Goal: Task Accomplishment & Management: Complete application form

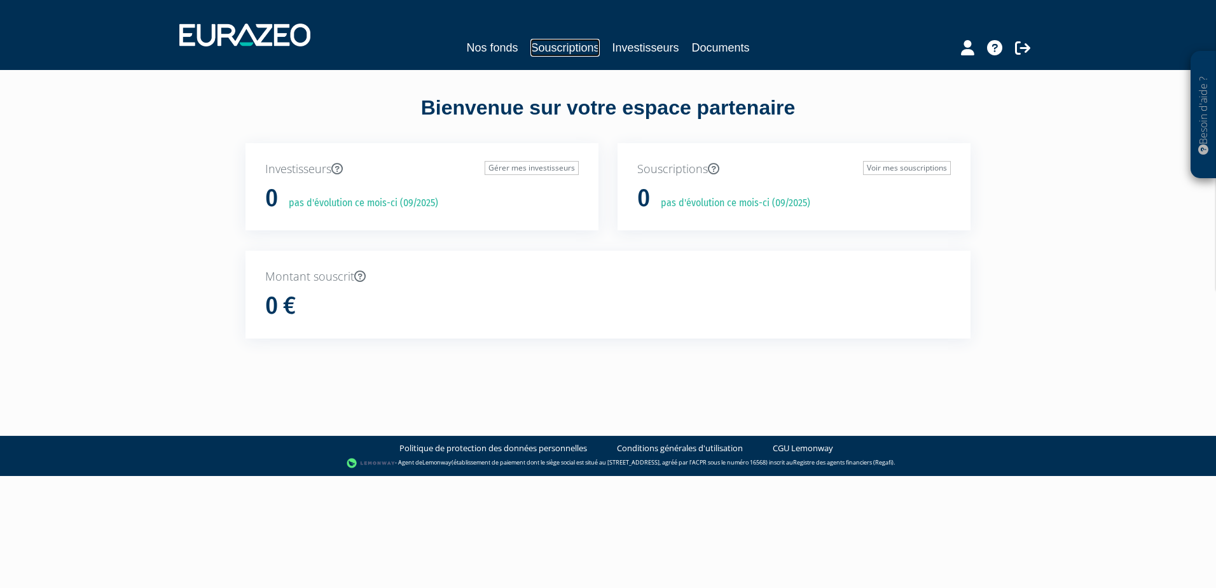
click at [544, 43] on link "Souscriptions" at bounding box center [564, 48] width 69 height 18
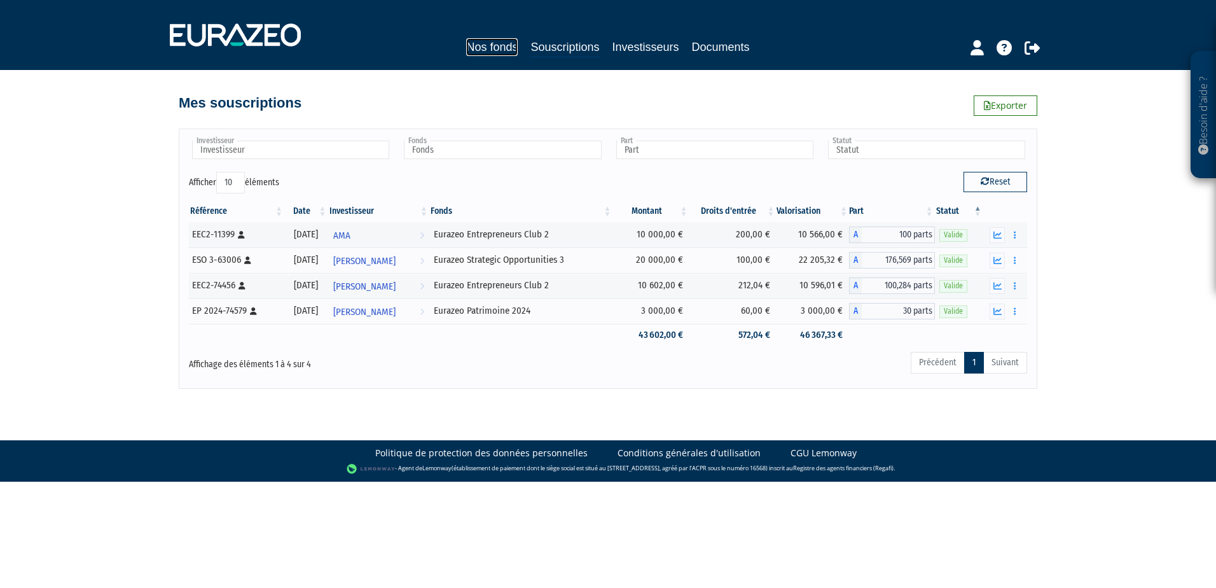
click at [495, 45] on link "Nos fonds" at bounding box center [492, 47] width 52 height 18
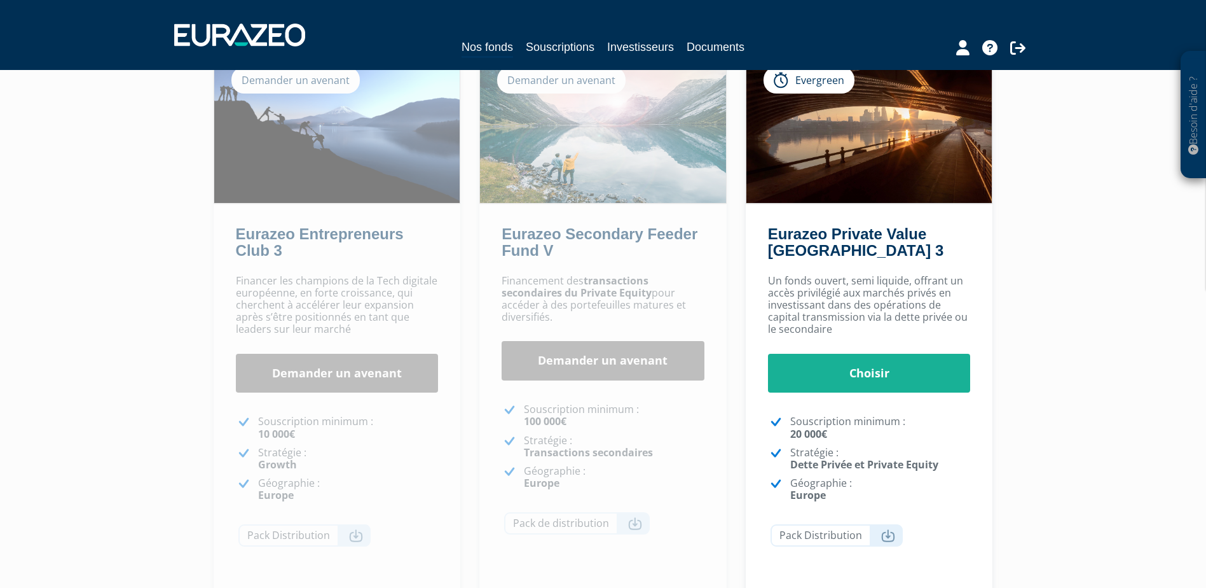
scroll to position [283, 0]
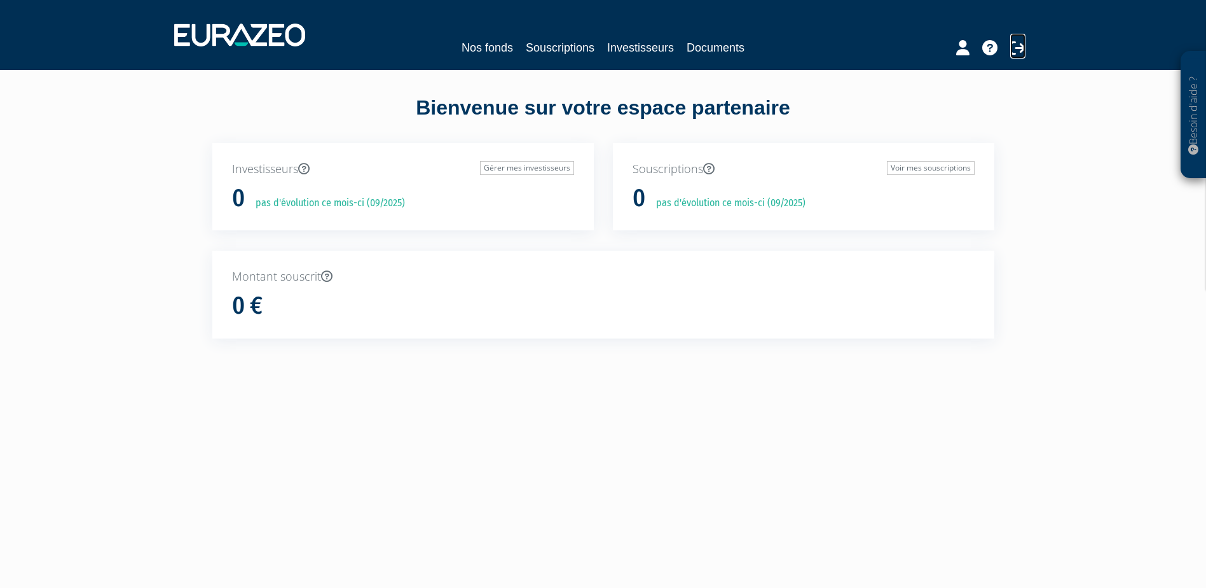
click at [1021, 49] on icon at bounding box center [1018, 47] width 15 height 15
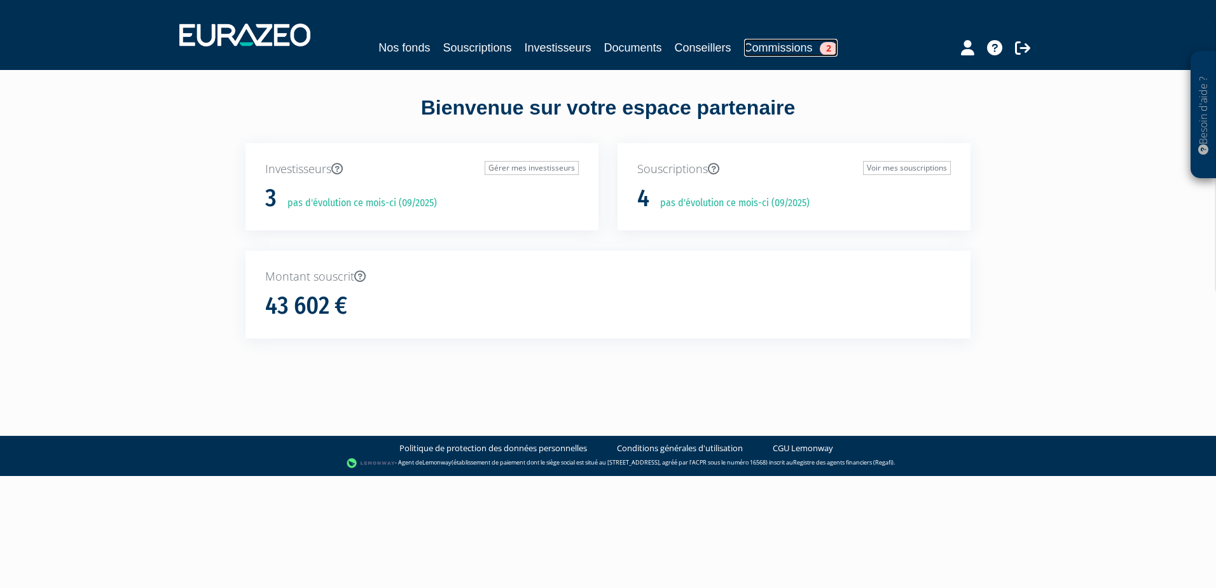
click at [780, 55] on link "Commissions 2" at bounding box center [790, 48] width 93 height 18
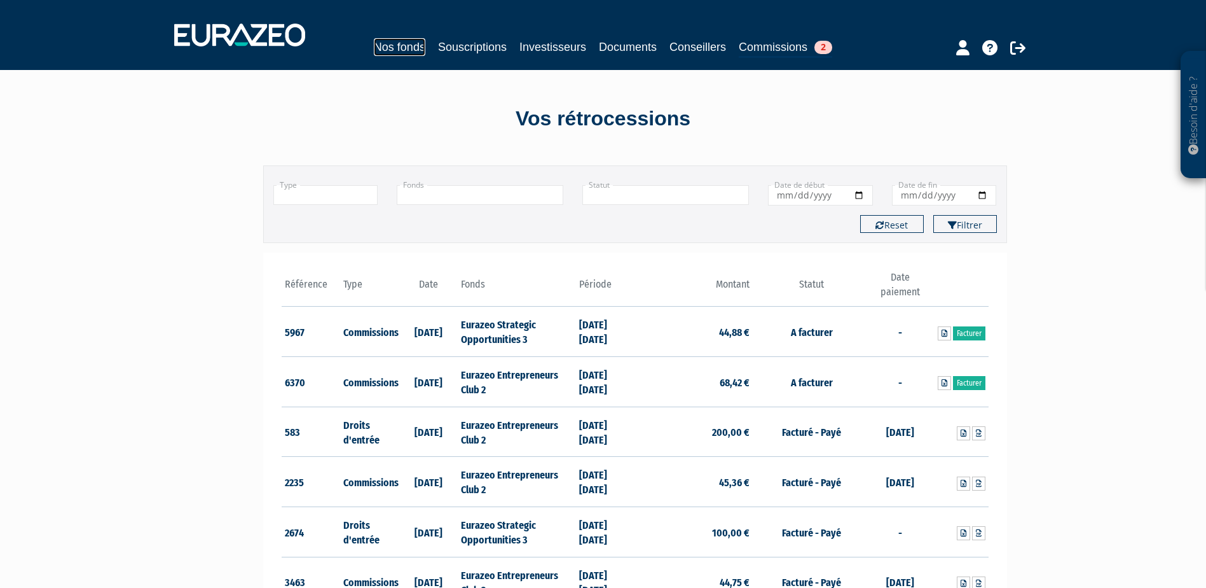
click at [383, 53] on link "Nos fonds" at bounding box center [400, 47] width 52 height 18
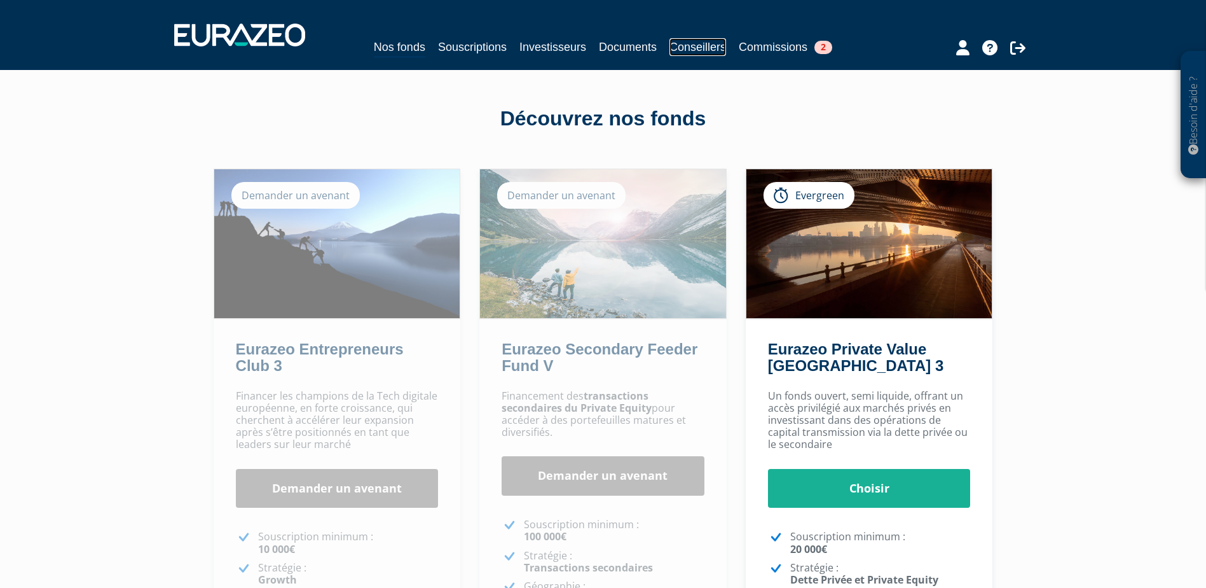
click at [697, 49] on link "Conseillers" at bounding box center [698, 47] width 57 height 18
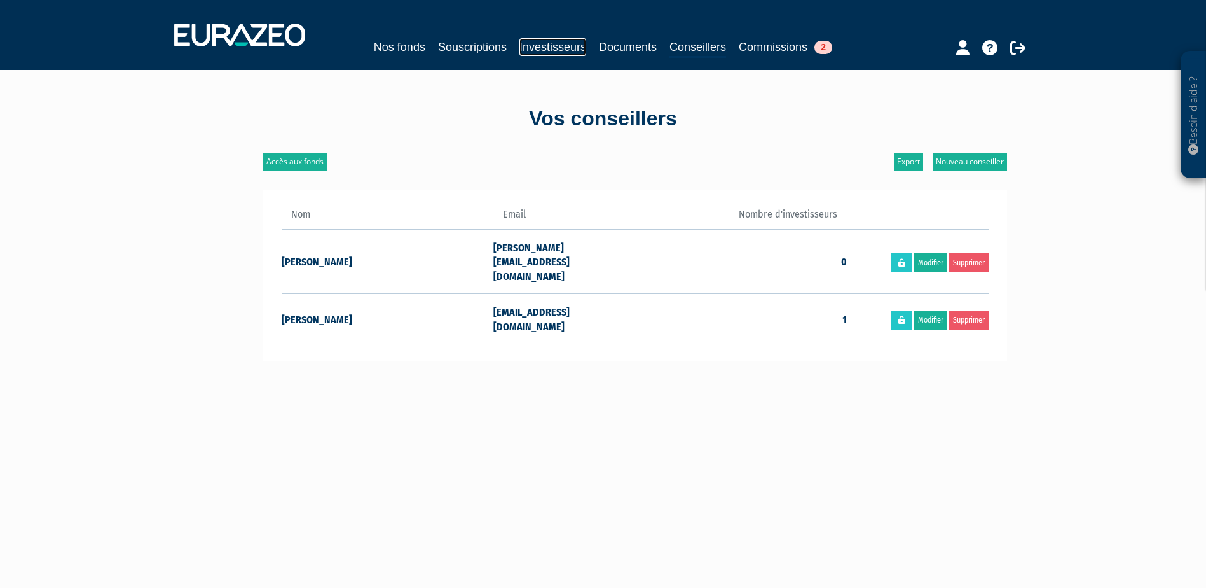
click at [545, 49] on link "Investisseurs" at bounding box center [553, 47] width 67 height 18
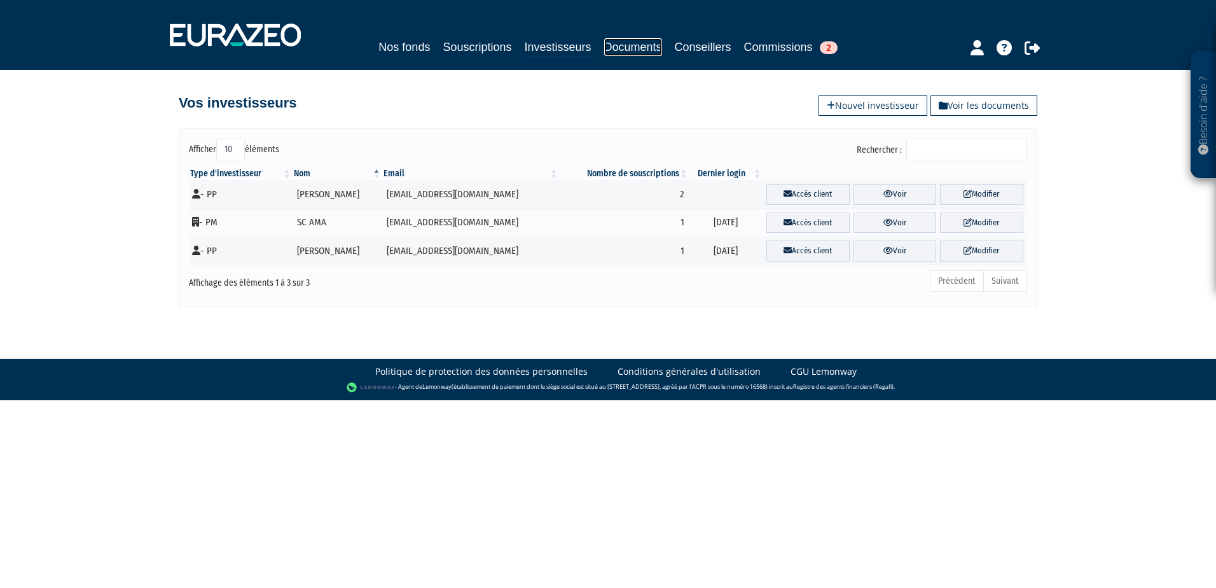
click at [625, 51] on link "Documents" at bounding box center [633, 47] width 58 height 18
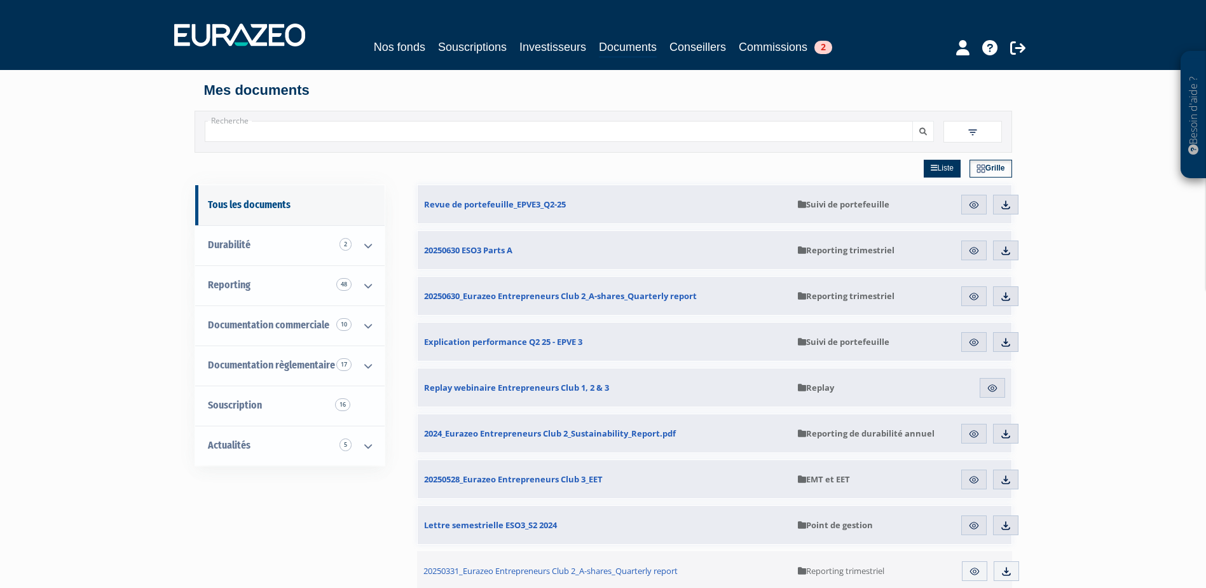
click at [459, 56] on div "Nos fonds Souscriptions Investisseurs Documents Conseillers Commissions 2" at bounding box center [603, 48] width 584 height 20
click at [460, 53] on link "Souscriptions" at bounding box center [472, 47] width 69 height 18
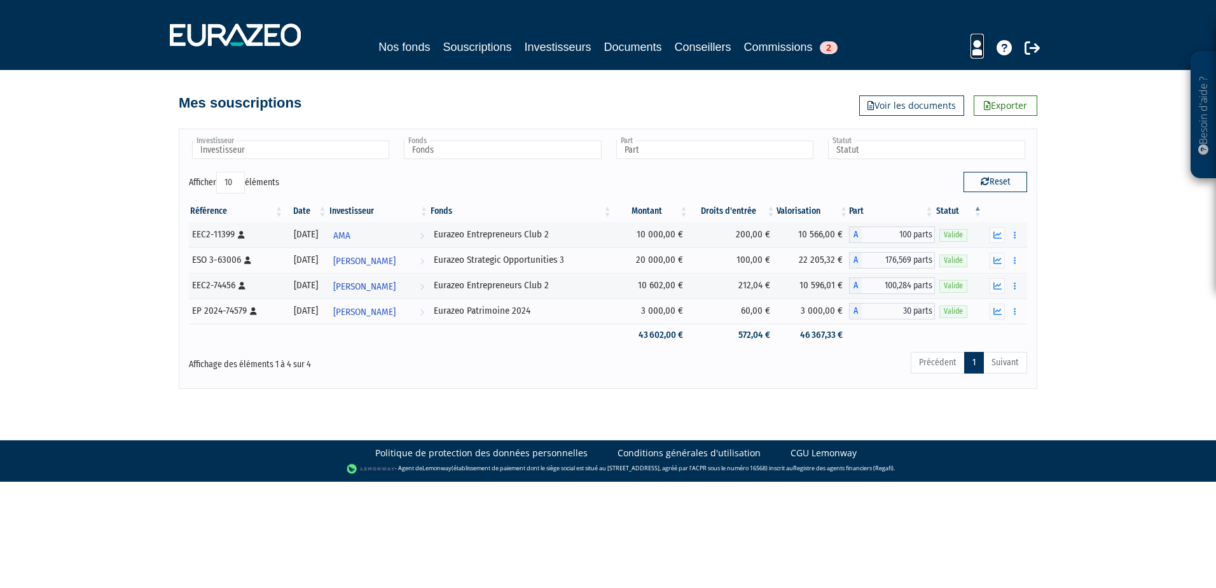
click at [978, 46] on icon at bounding box center [976, 47] width 13 height 15
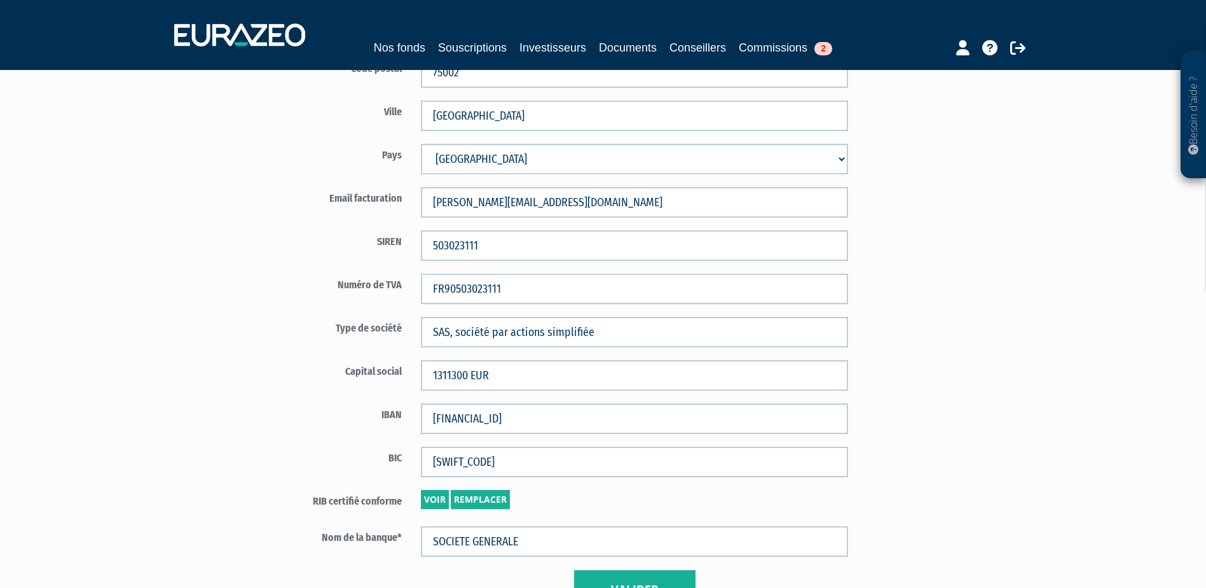
scroll to position [509, 0]
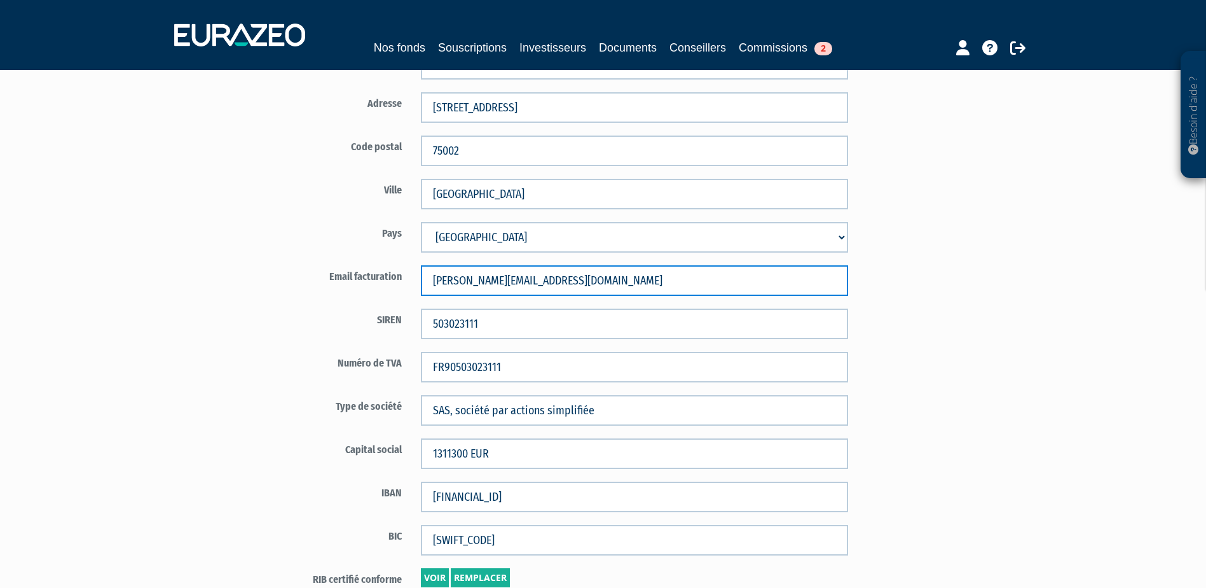
drag, startPoint x: 499, startPoint y: 279, endPoint x: 392, endPoint y: 279, distance: 107.5
click at [392, 279] on div "Email facturation jonathan.levy@bienprevoir.fr" at bounding box center [560, 280] width 595 height 31
type input "backoffice@bienprevoir.fr"
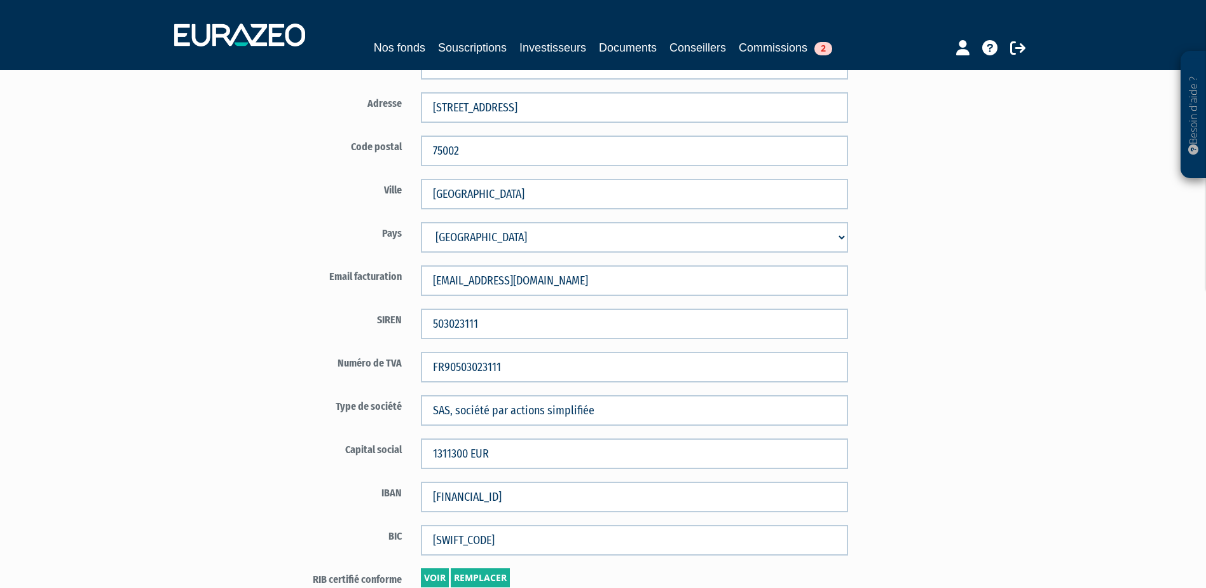
click at [1030, 315] on div "Besoin d'aide ? × J'ai besoin d'aide Si vous avez une question à propos du fonc…" at bounding box center [603, 119] width 1206 height 1256
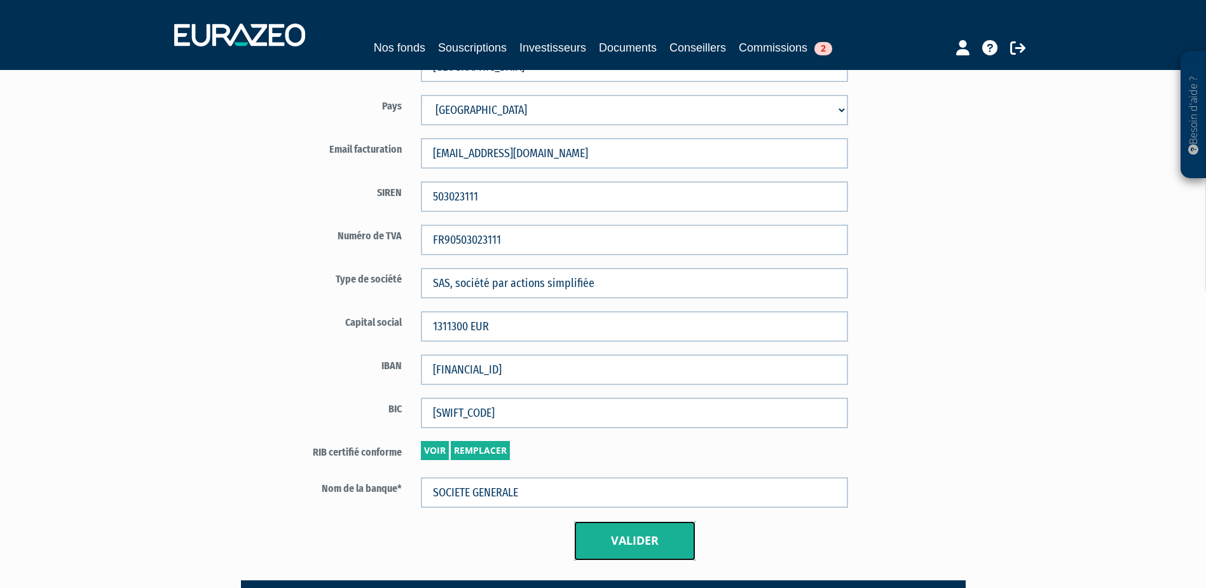
click at [611, 539] on button "Valider" at bounding box center [634, 540] width 121 height 39
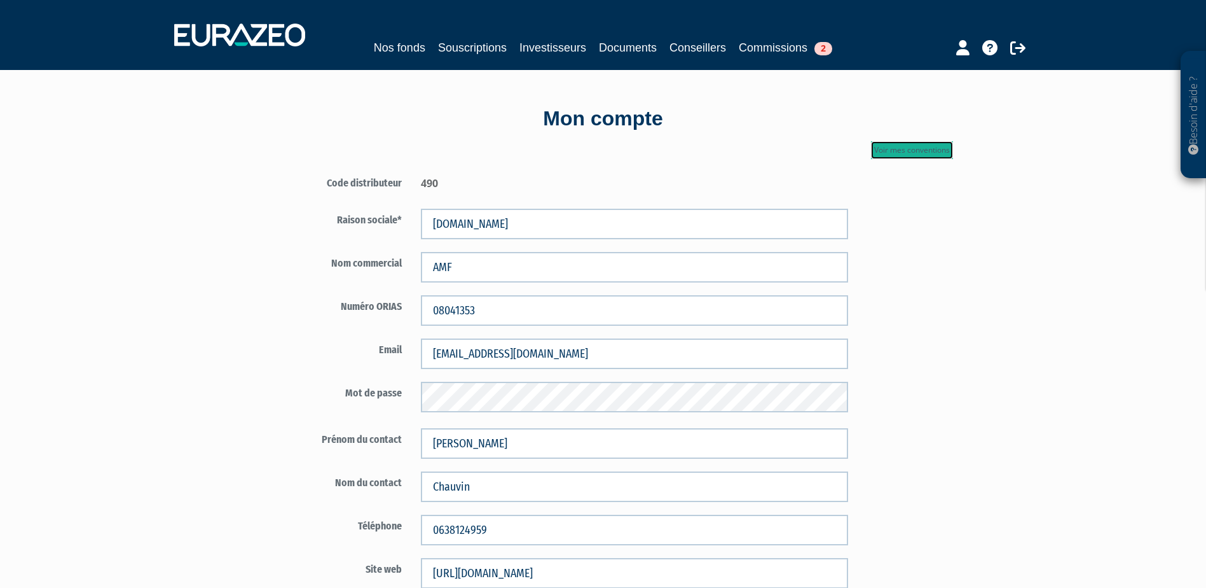
click at [904, 147] on link "Voir mes conventions" at bounding box center [912, 150] width 82 height 18
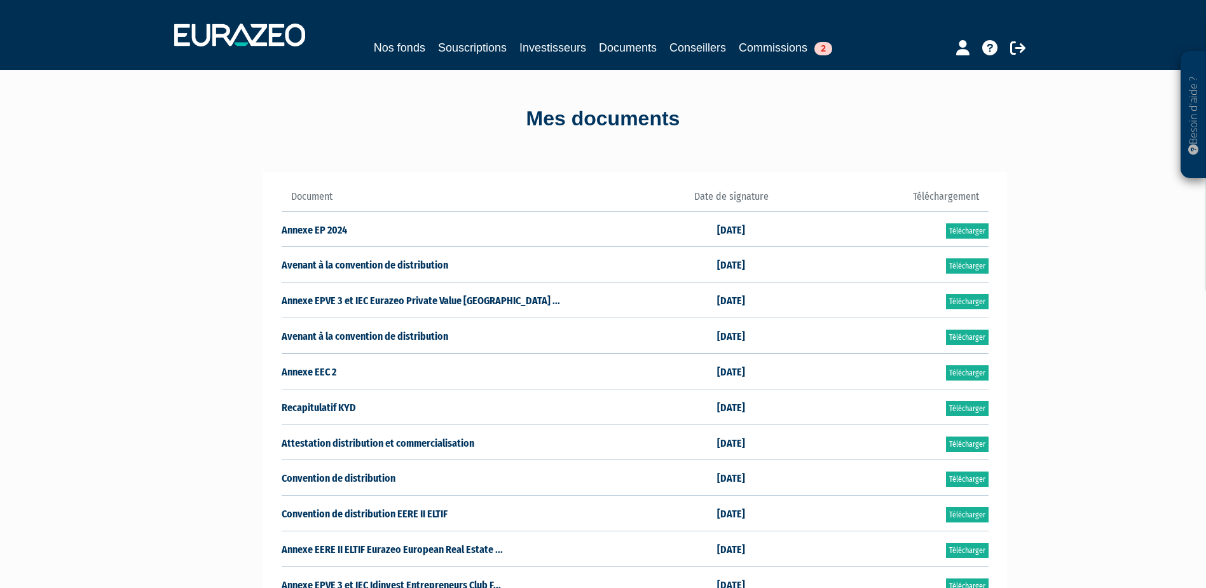
click at [408, 60] on nav "Nos fonds Souscriptions Investisseurs Documents Conseillers Commissions 2" at bounding box center [603, 35] width 1206 height 70
click at [390, 46] on link "Nos fonds" at bounding box center [400, 48] width 52 height 18
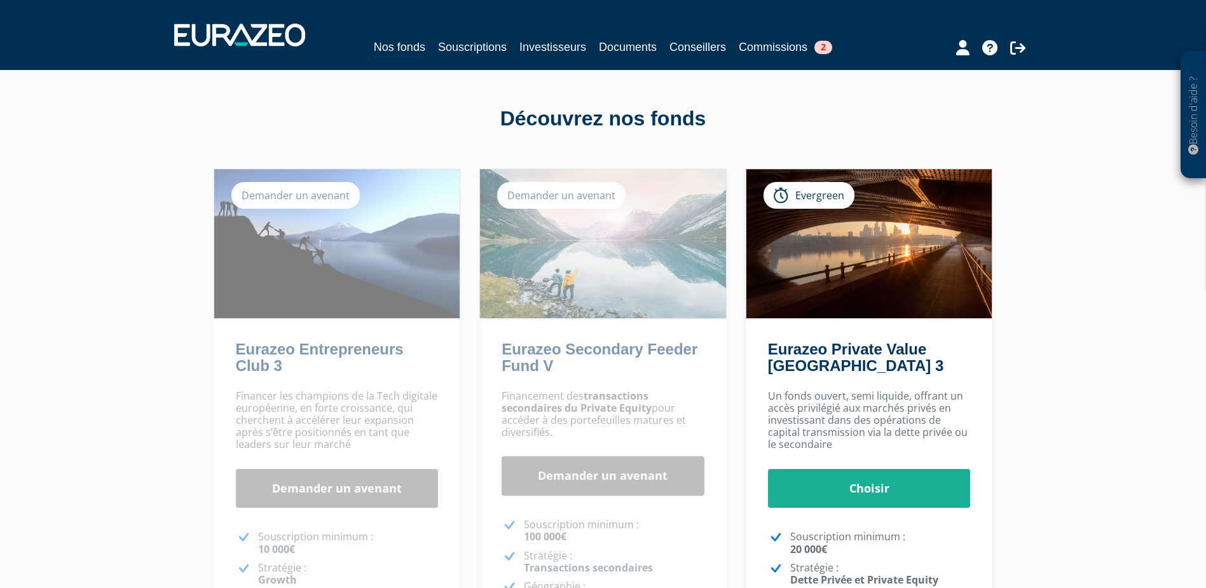
click at [280, 198] on div "Demander un avenant" at bounding box center [295, 195] width 128 height 27
click at [280, 318] on div "Demander un avenant [GEOGRAPHIC_DATA]" at bounding box center [337, 244] width 247 height 150
click at [280, 350] on link "Eurazeo Entrepreneurs Club 3" at bounding box center [320, 357] width 168 height 34
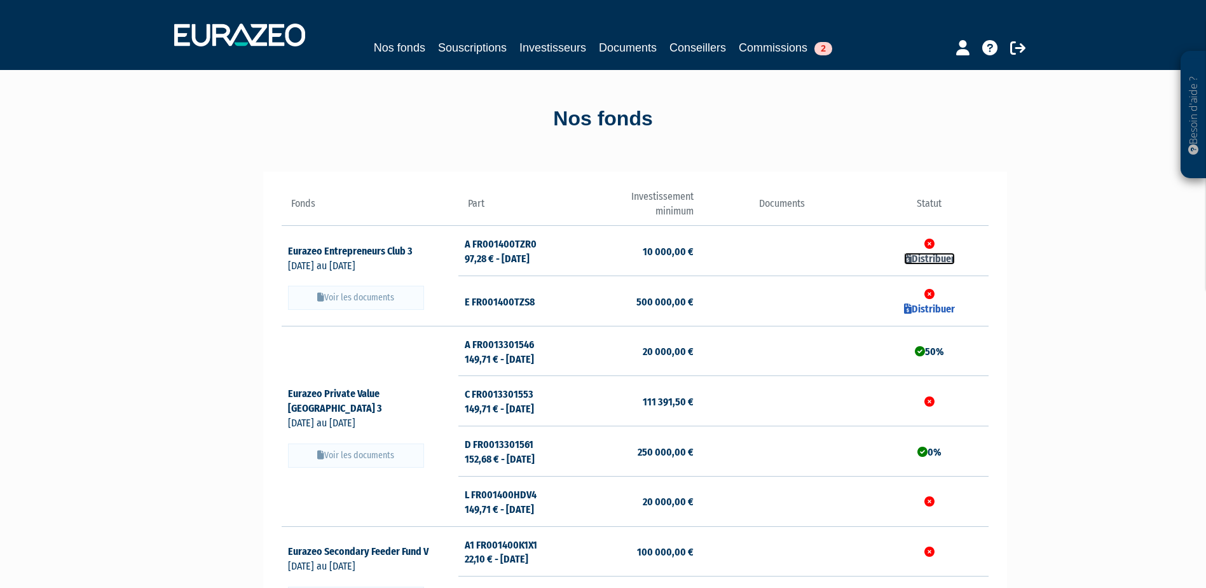
click at [934, 257] on link "Distribuer" at bounding box center [929, 258] width 51 height 12
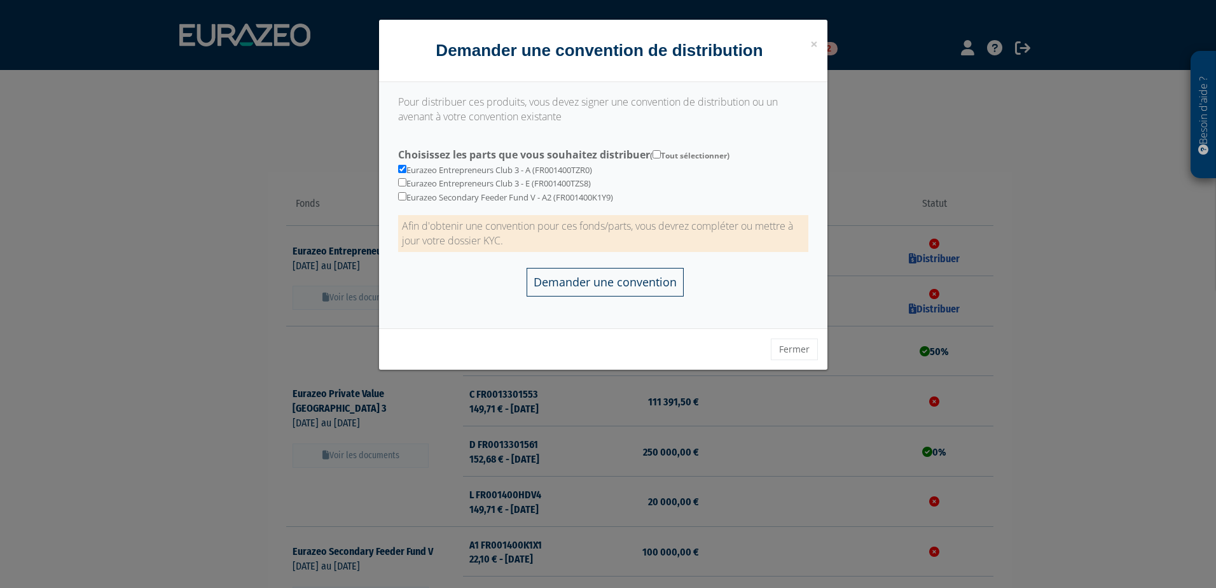
click at [588, 284] on input "Demander une convention" at bounding box center [605, 282] width 157 height 29
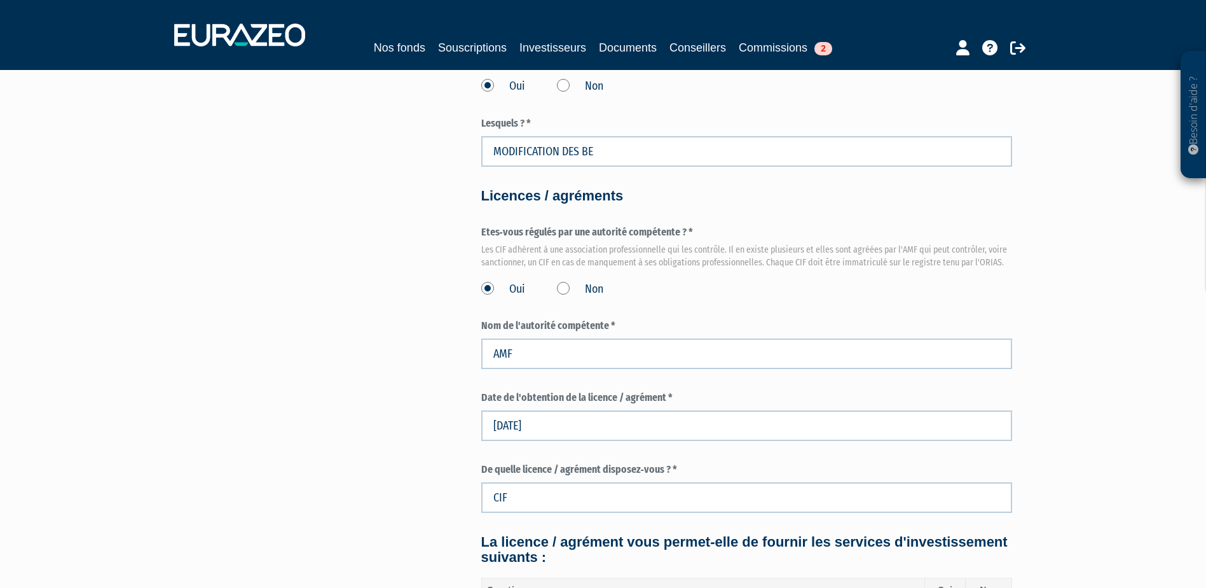
scroll to position [1526, 0]
